Goal: Check status: Check status

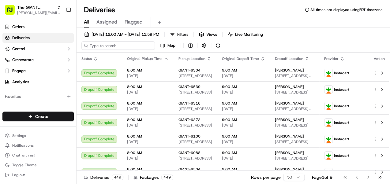
click at [116, 45] on body "The GIANT Company [PERSON_NAME][EMAIL_ADDRESS][DOMAIN_NAME] Toggle Sidebar Orde…" at bounding box center [195, 92] width 390 height 184
click at [108, 43] on input at bounding box center [117, 45] width 73 height 9
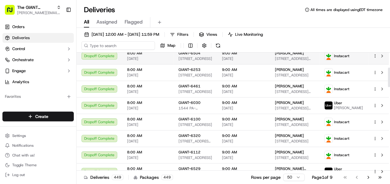
scroll to position [98, 0]
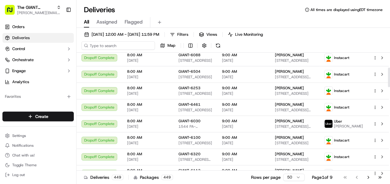
click at [115, 46] on input at bounding box center [117, 45] width 73 height 9
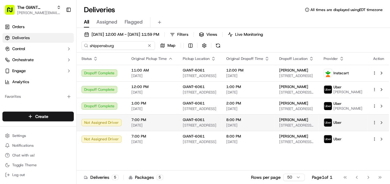
type input "shippensburg"
click at [220, 128] on td "GIANT-6061 [STREET_ADDRESS]" at bounding box center [199, 122] width 43 height 17
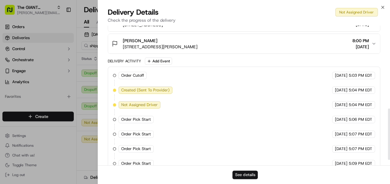
scroll to position [241, 0]
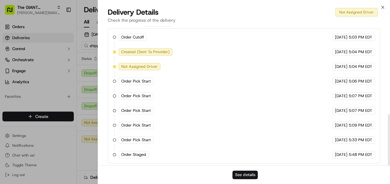
click at [243, 177] on button "See details" at bounding box center [244, 175] width 25 height 9
click at [381, 9] on icon "button" at bounding box center [382, 7] width 5 height 5
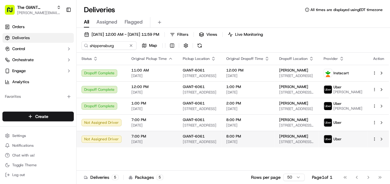
click at [148, 144] on span "[DATE]" at bounding box center [152, 141] width 42 height 5
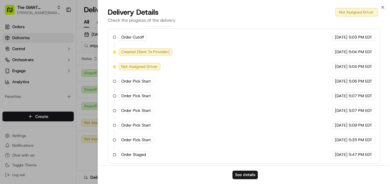
click at [379, 8] on div "Delivery Details Not Assigned Driver" at bounding box center [244, 12] width 272 height 10
click at [384, 8] on icon "button" at bounding box center [382, 7] width 5 height 5
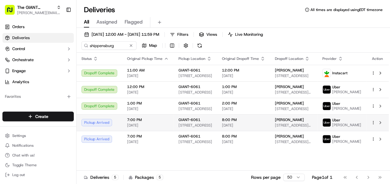
click at [106, 124] on div "Pickup Arrived" at bounding box center [99, 122] width 36 height 7
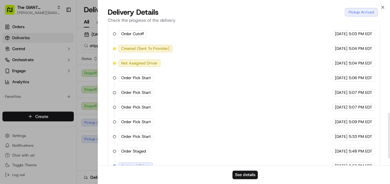
scroll to position [285, 0]
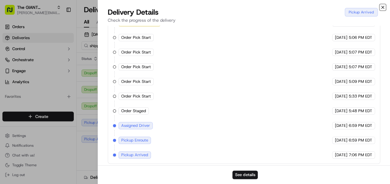
click at [383, 9] on icon "button" at bounding box center [382, 7] width 2 height 2
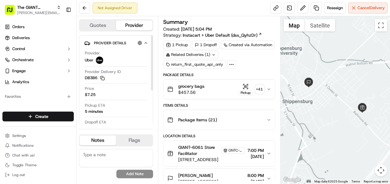
click at [77, 7] on div "Not Assigned Driver Reassign Cancel Delivery" at bounding box center [232, 8] width 313 height 16
click at [84, 7] on button at bounding box center [84, 7] width 11 height 11
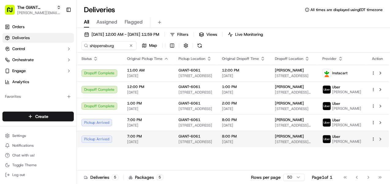
click at [302, 143] on span "[STREET_ADDRESS][PERSON_NAME]" at bounding box center [294, 141] width 38 height 5
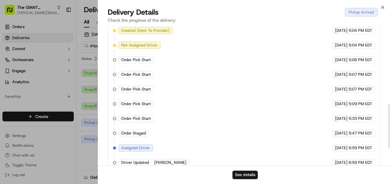
scroll to position [300, 0]
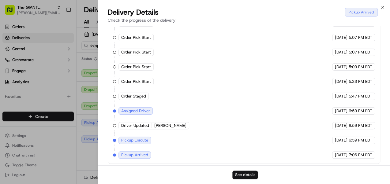
click at [243, 176] on button "See details" at bounding box center [244, 175] width 25 height 9
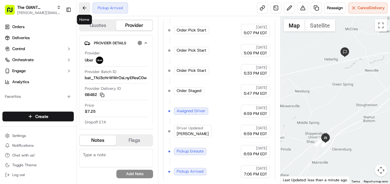
click at [86, 9] on button at bounding box center [84, 7] width 11 height 11
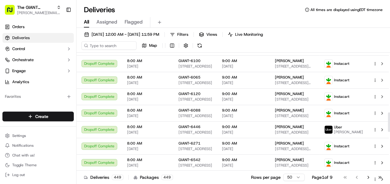
scroll to position [391, 0]
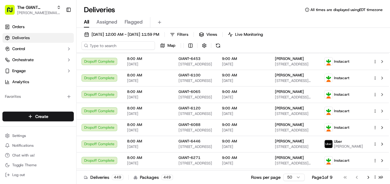
click at [112, 45] on input at bounding box center [117, 45] width 73 height 9
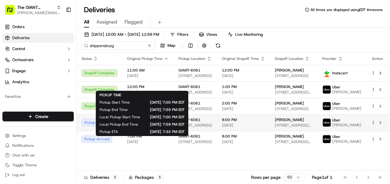
type input "shippensburg"
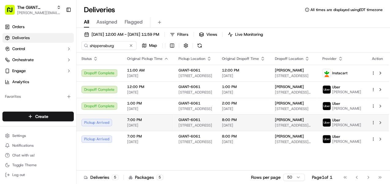
click at [231, 122] on span "8:00 PM" at bounding box center [243, 119] width 43 height 5
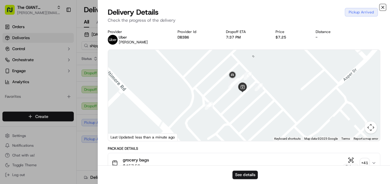
click at [384, 6] on icon "button" at bounding box center [382, 7] width 5 height 5
